Goal: Task Accomplishment & Management: Complete application form

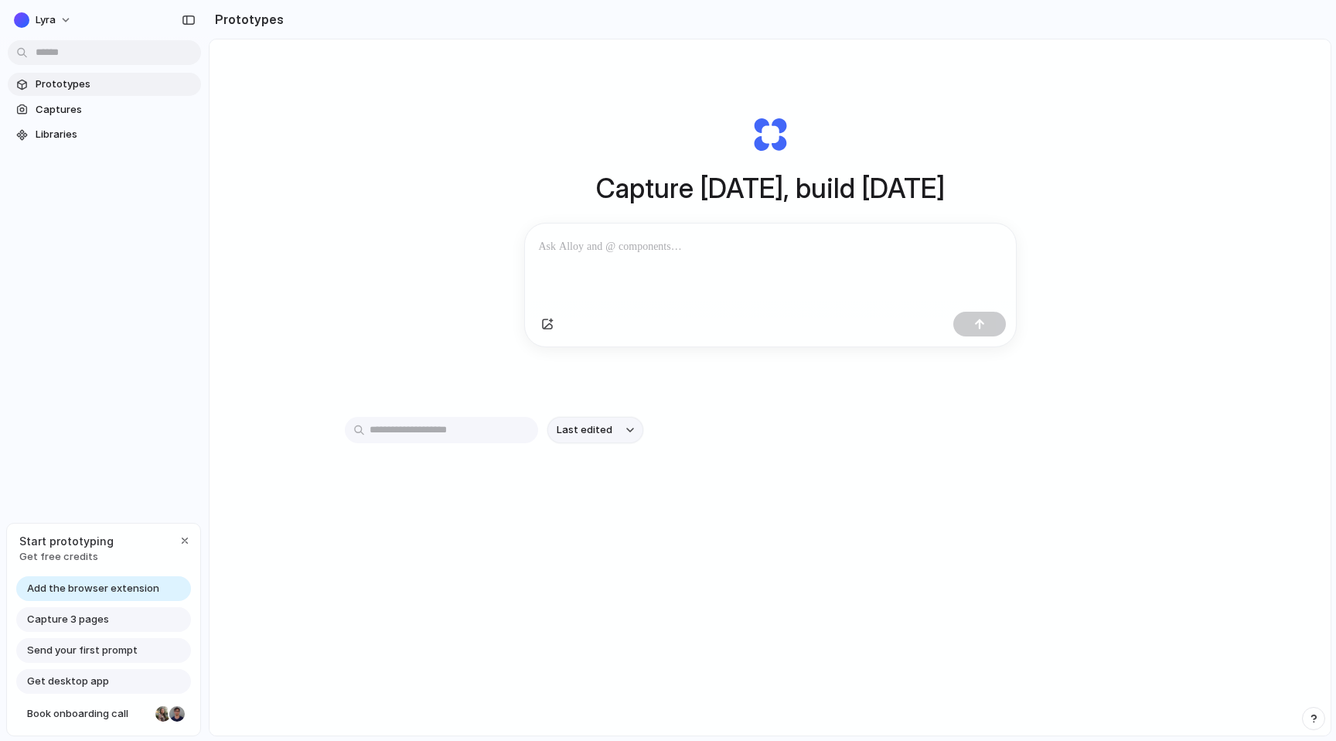
click at [565, 438] on span "Last edited" at bounding box center [585, 429] width 56 height 15
click at [493, 386] on div "Last edited Last created Alphabetical" at bounding box center [668, 370] width 1336 height 741
click at [136, 106] on span "Captures" at bounding box center [115, 109] width 159 height 15
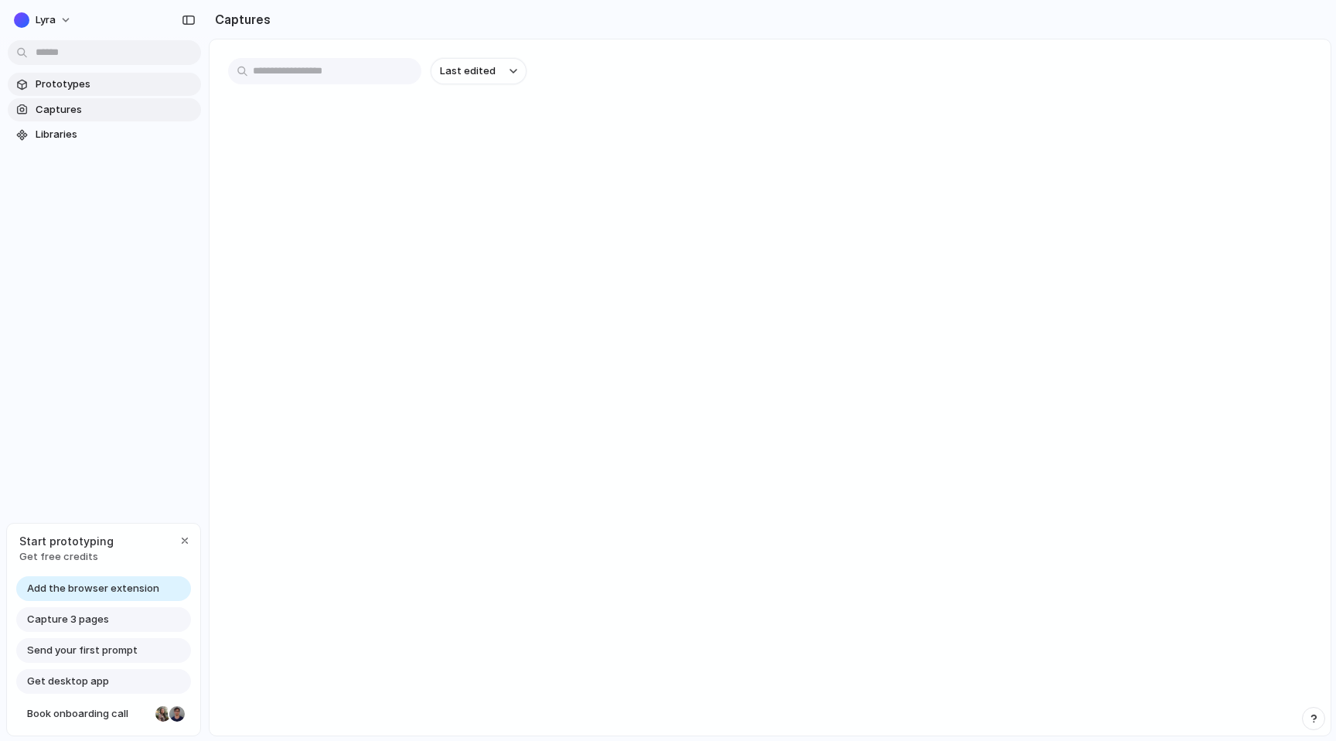
click at [113, 80] on span "Prototypes" at bounding box center [115, 84] width 159 height 15
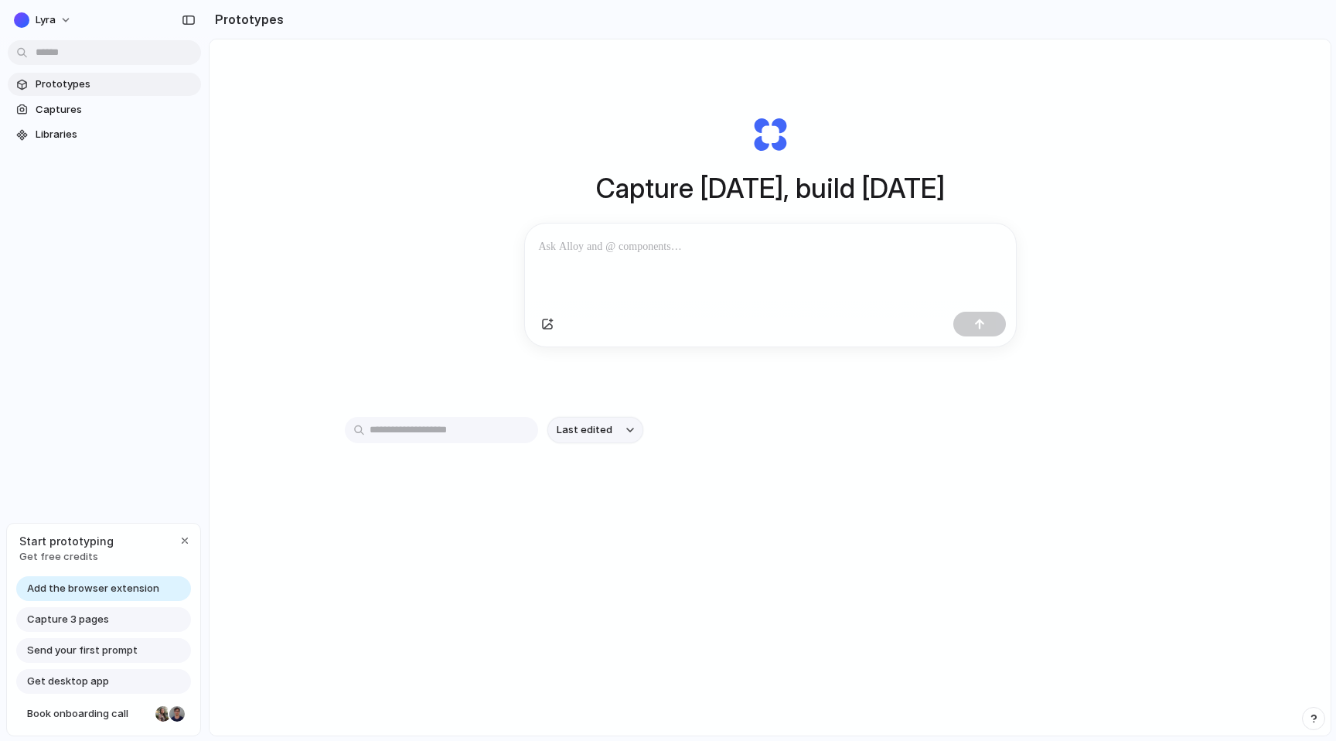
click at [615, 438] on button "Last edited" at bounding box center [595, 430] width 96 height 26
click at [483, 366] on div "Last edited Last created Alphabetical" at bounding box center [668, 370] width 1336 height 741
click at [450, 435] on input "text" at bounding box center [441, 430] width 193 height 26
click at [465, 390] on div "Capture [DATE], build [DATE] Clone web app Clone screenshot Start from existing…" at bounding box center [770, 231] width 619 height 346
click at [704, 285] on div at bounding box center [770, 264] width 491 height 82
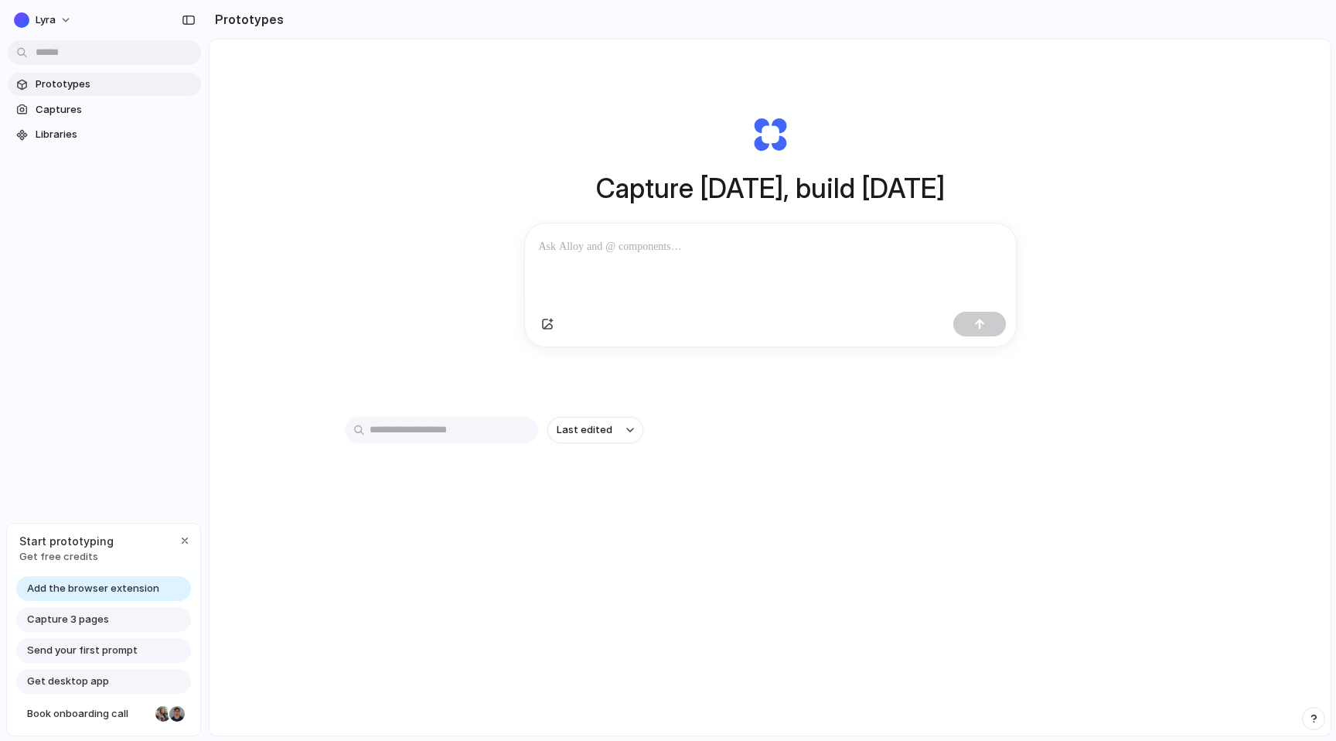
click at [396, 244] on div "Capture [DATE], build [DATE] Clone web app Clone screenshot Start from existing…" at bounding box center [770, 428] width 1121 height 778
click at [647, 261] on div at bounding box center [770, 264] width 491 height 82
click at [322, 180] on div "Capture [DATE], build [DATE] Clone web app Clone screenshot Start from existing…" at bounding box center [770, 428] width 1121 height 778
click at [149, 108] on span "Captures" at bounding box center [115, 109] width 159 height 15
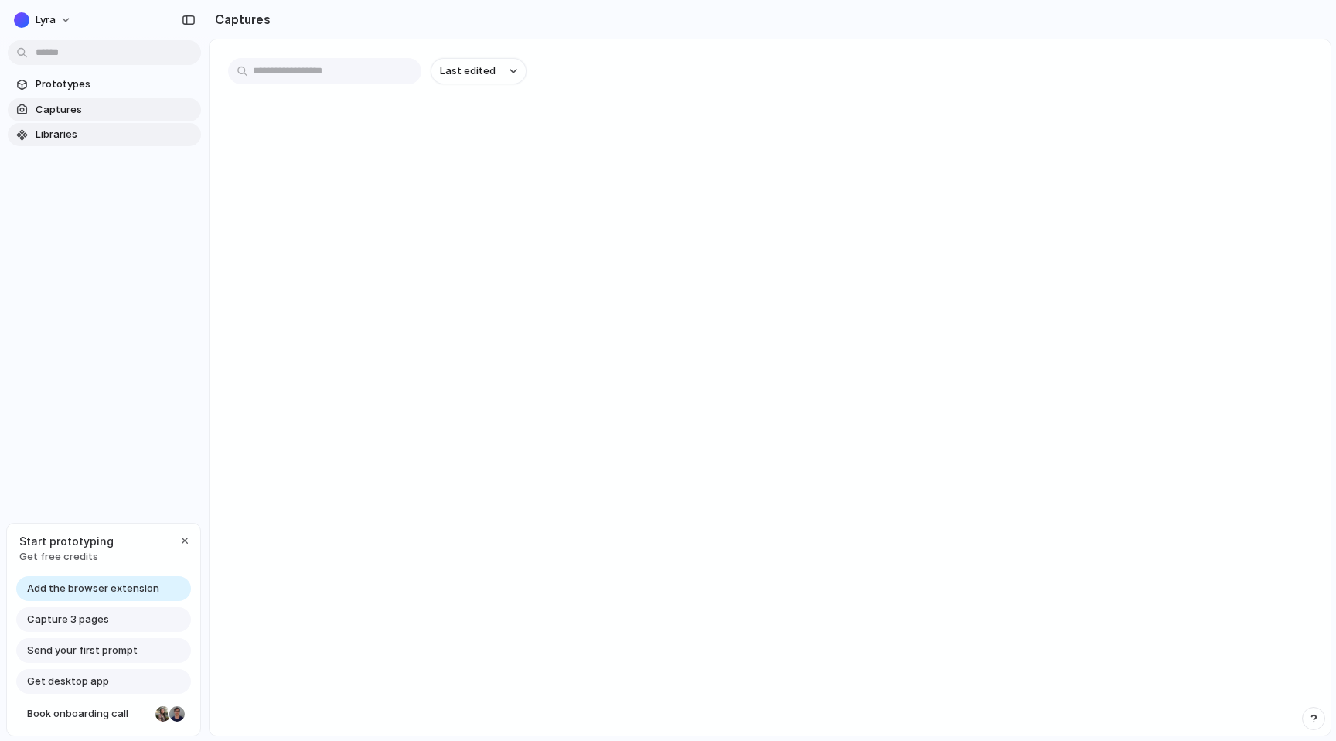
click at [118, 133] on span "Libraries" at bounding box center [115, 134] width 159 height 15
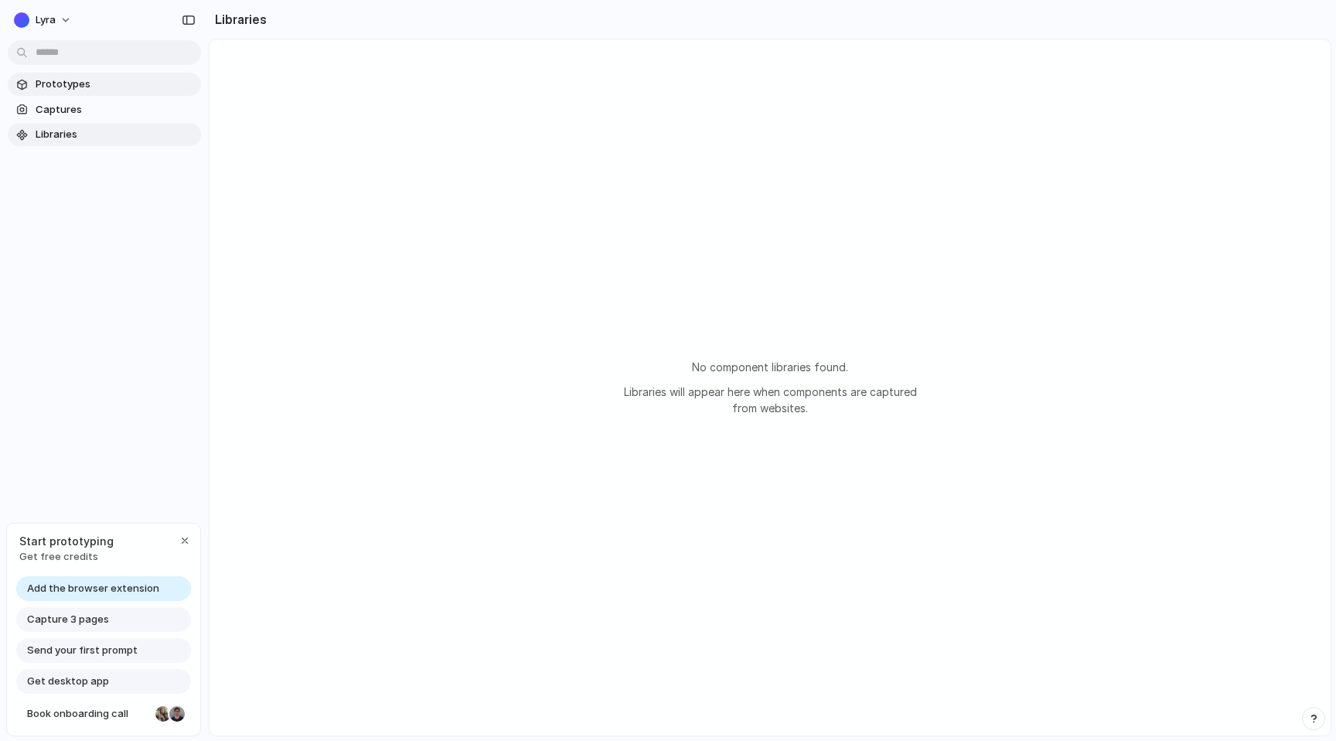
click at [139, 90] on span "Prototypes" at bounding box center [115, 84] width 159 height 15
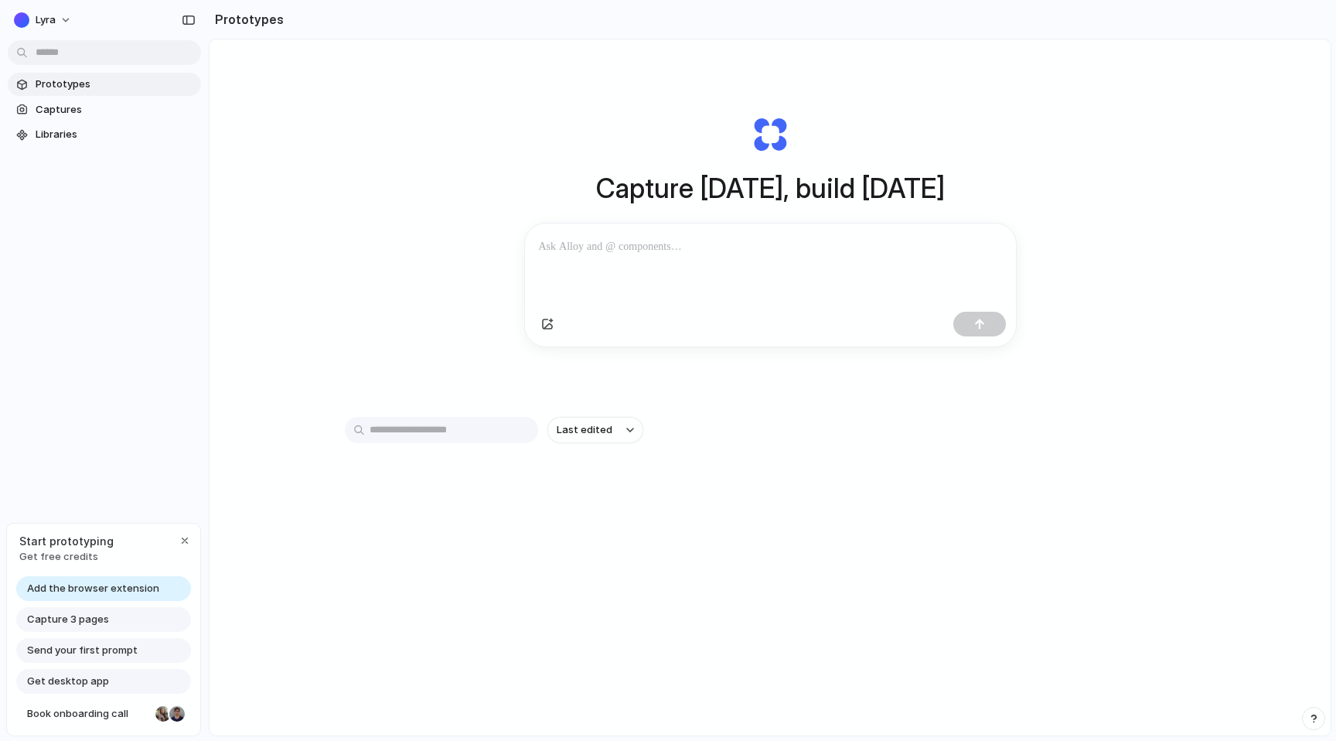
click at [463, 227] on div "Capture [DATE], build [DATE] Clone web app Clone screenshot Start from existing…" at bounding box center [770, 231] width 619 height 346
click at [138, 103] on span "Captures" at bounding box center [115, 109] width 159 height 15
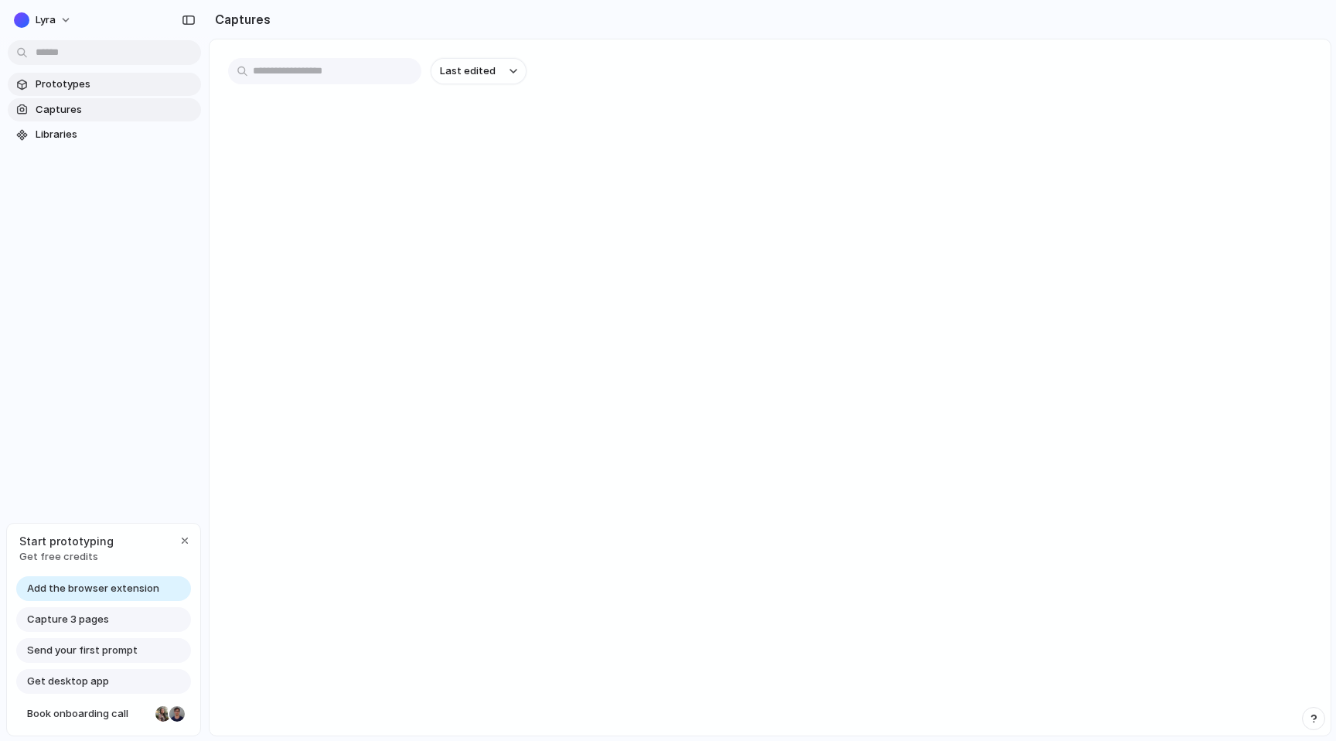
click at [150, 85] on span "Prototypes" at bounding box center [115, 84] width 159 height 15
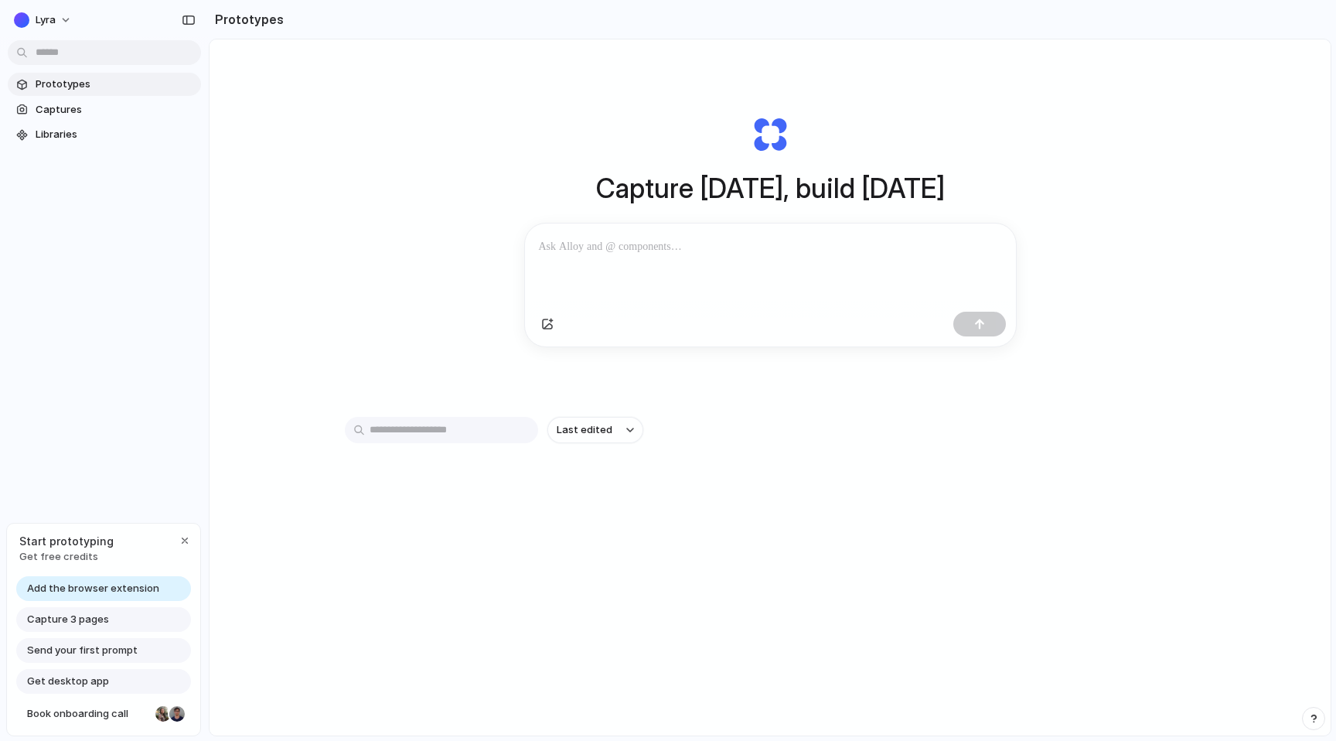
click at [131, 92] on link "Prototypes" at bounding box center [104, 84] width 193 height 23
click at [120, 102] on span "Captures" at bounding box center [115, 109] width 159 height 15
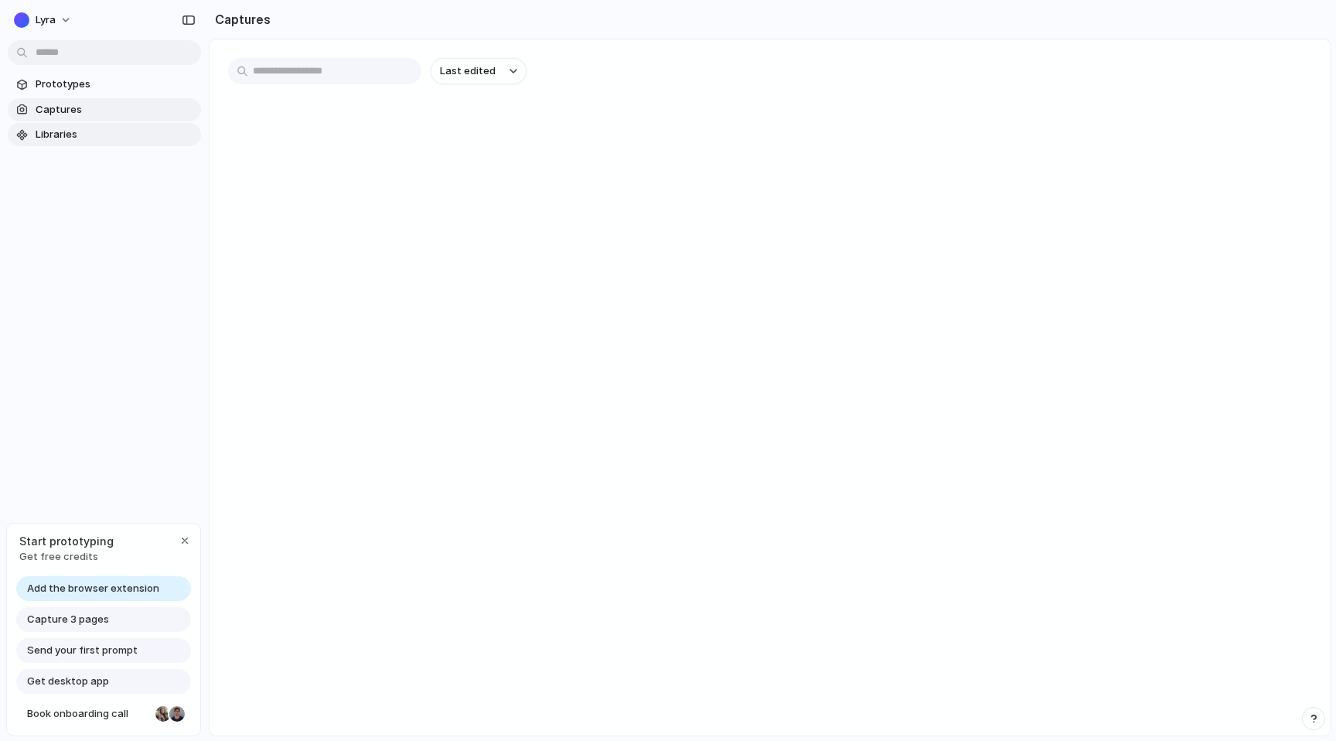
click at [114, 128] on span "Libraries" at bounding box center [115, 134] width 159 height 15
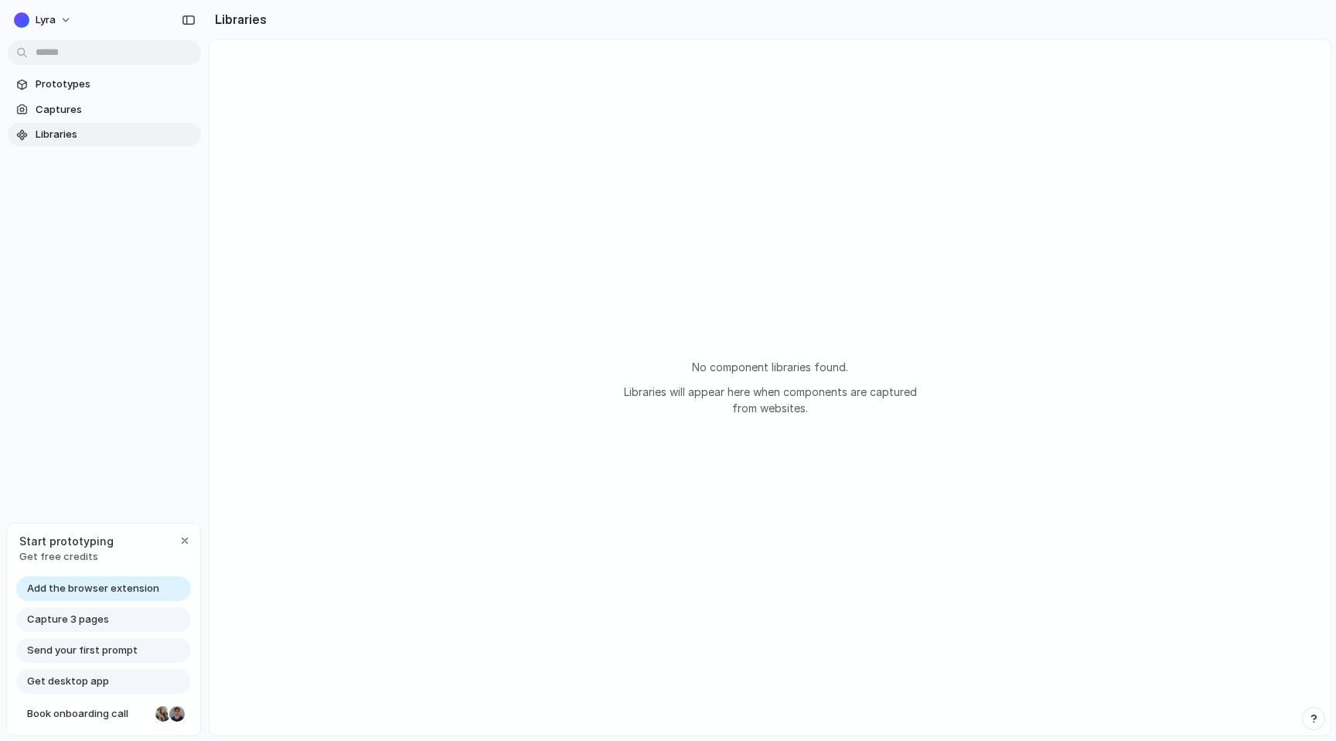
click at [141, 71] on section "Prototypes Captures Libraries" at bounding box center [104, 108] width 209 height 77
click at [133, 83] on span "Prototypes" at bounding box center [115, 84] width 159 height 15
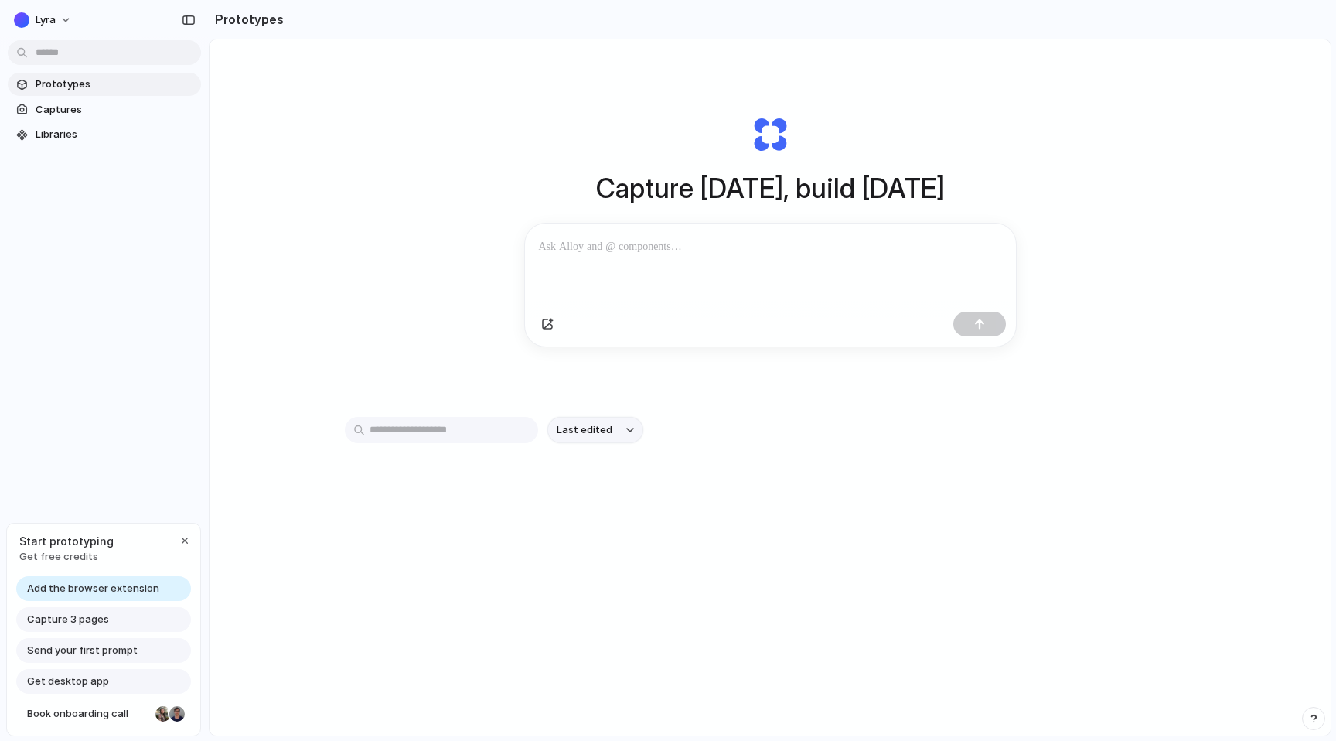
click at [609, 428] on button "Last edited" at bounding box center [595, 430] width 96 height 26
click at [619, 406] on div "Last edited Last created Alphabetical" at bounding box center [668, 370] width 1336 height 741
click at [49, 15] on span "Lyra" at bounding box center [46, 19] width 20 height 15
click at [152, 295] on div "Settings Invite members Change theme Change workspace Sign out" at bounding box center [668, 370] width 1336 height 741
click at [1089, 472] on div "Last edited" at bounding box center [770, 485] width 850 height 136
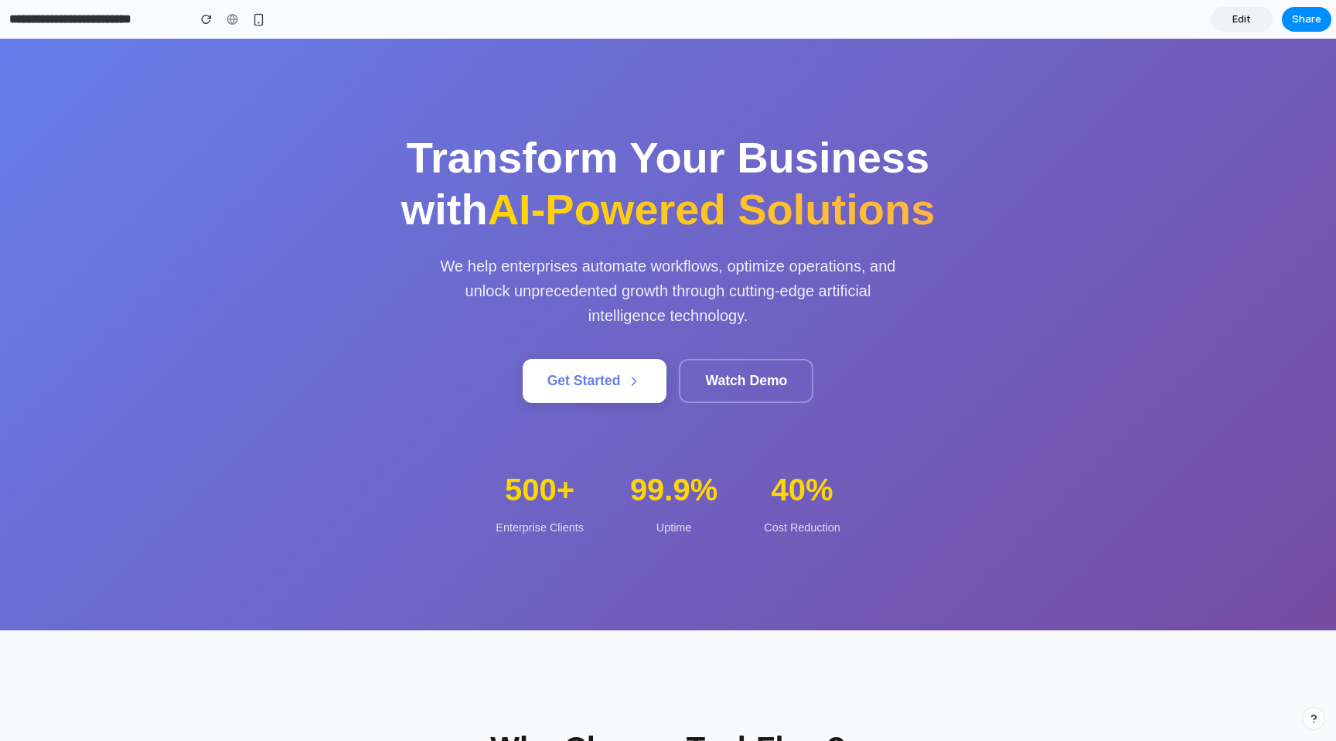
click at [579, 415] on div "Transform Your Business with AI-Powered Solutions We help enterprises automate …" at bounding box center [668, 334] width 619 height 406
click at [583, 383] on button "Get Started" at bounding box center [595, 379] width 145 height 44
click at [708, 381] on button "Watch Demo" at bounding box center [746, 381] width 135 height 44
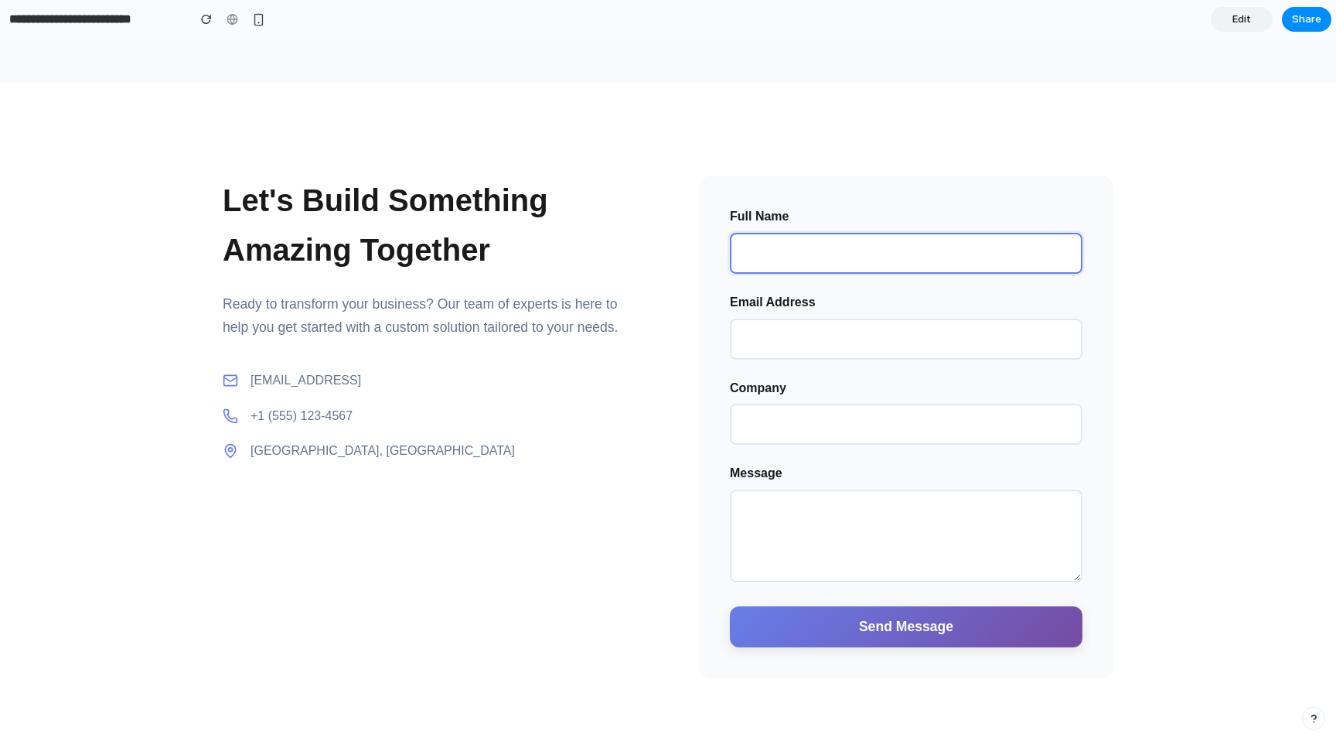
click at [893, 257] on input "Full Name" at bounding box center [906, 253] width 353 height 41
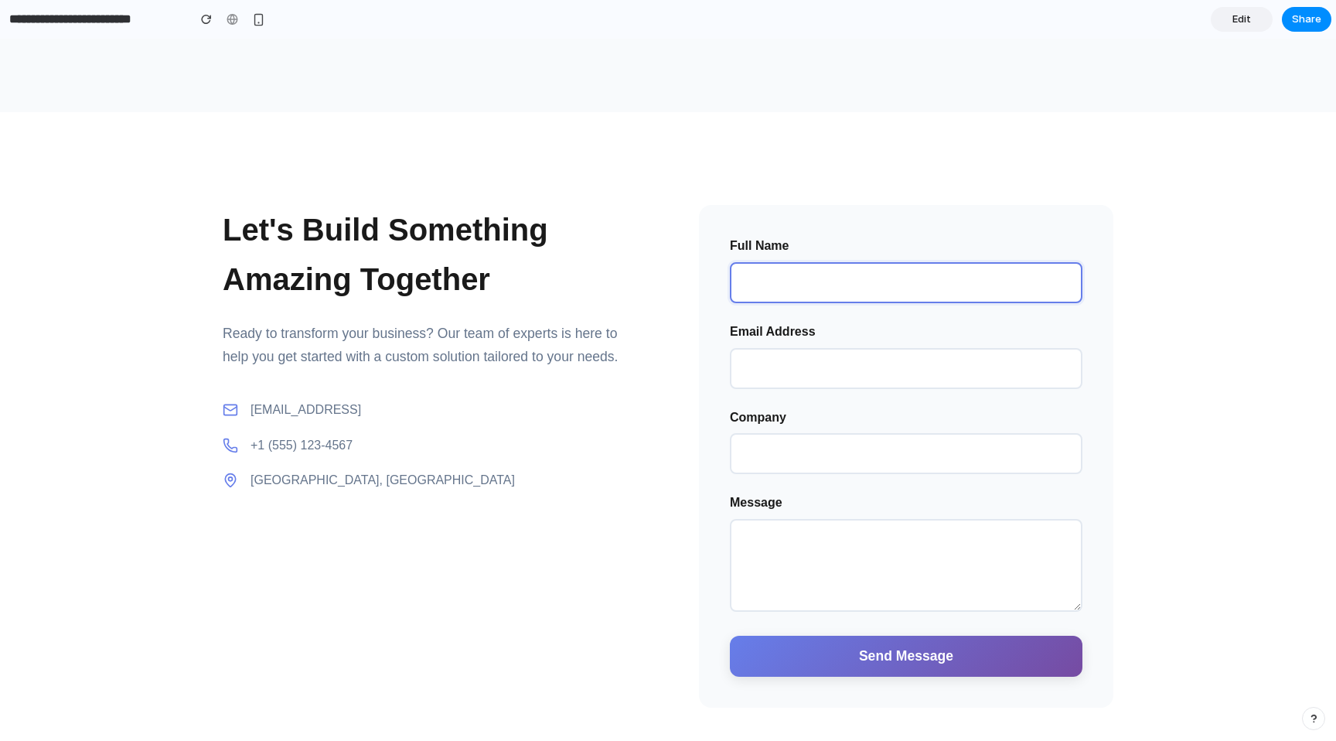
scroll to position [1118, 0]
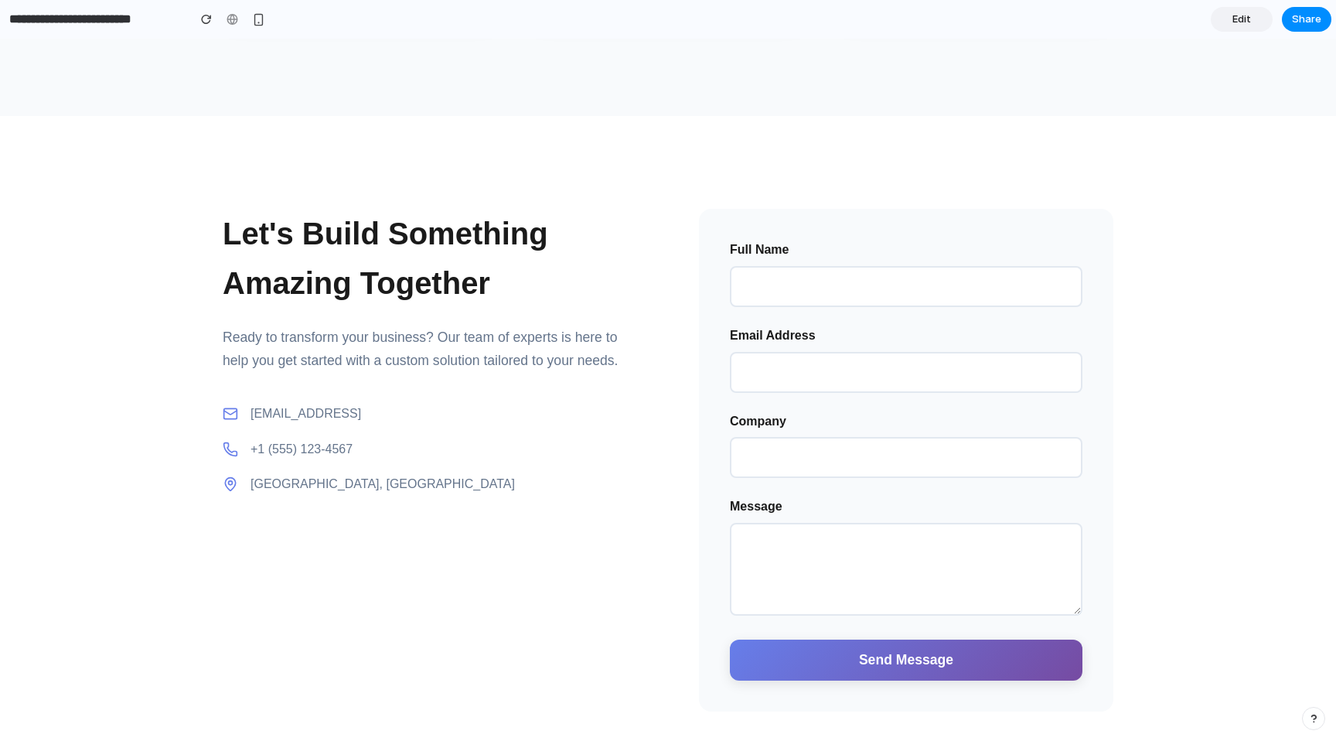
click at [888, 257] on label "Full Name" at bounding box center [906, 250] width 353 height 20
click at [888, 266] on input "Full Name" at bounding box center [906, 286] width 353 height 41
click at [899, 213] on form "Full Name Email Address Company Message Send Message" at bounding box center [906, 460] width 414 height 503
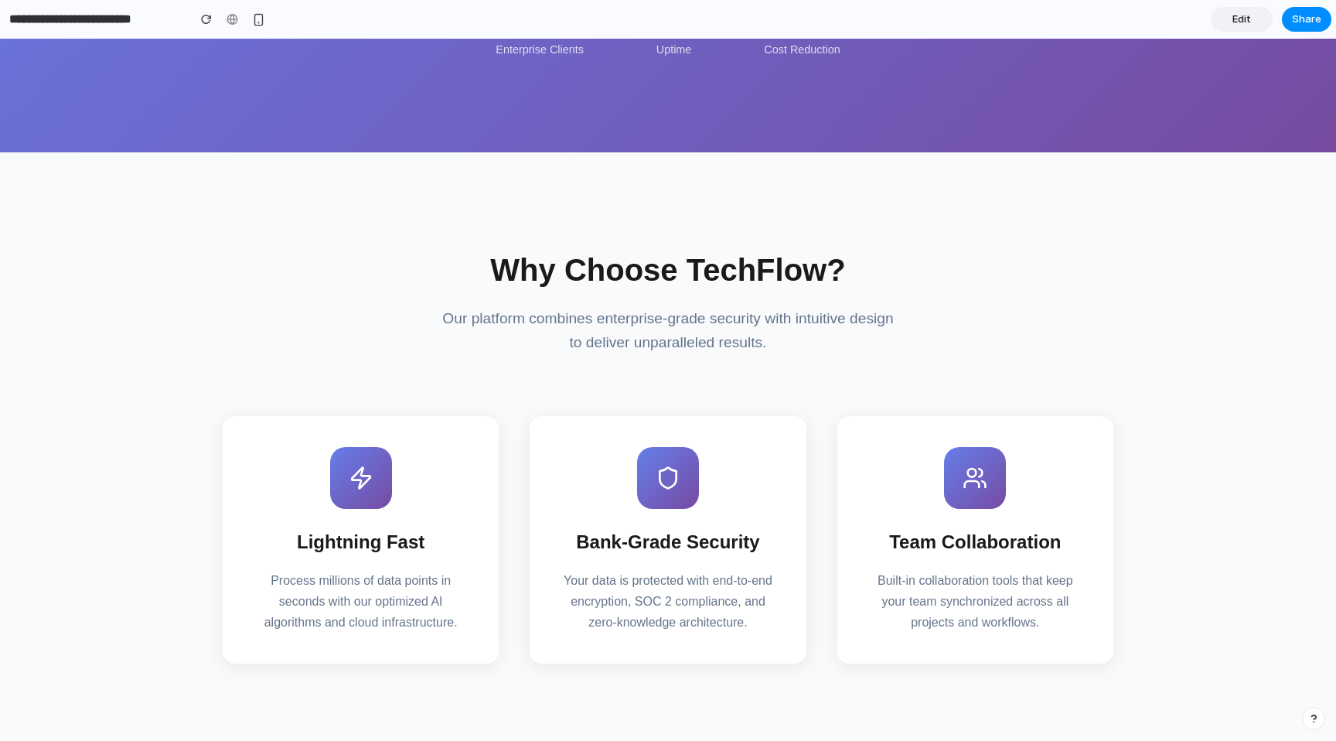
scroll to position [0, 0]
